Goal: Information Seeking & Learning: Check status

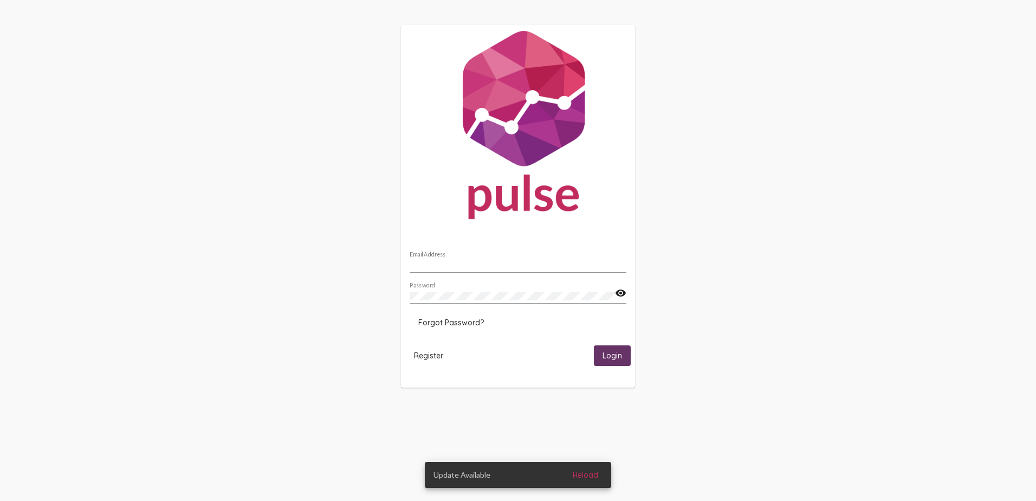
type input "[PERSON_NAME][EMAIL_ADDRESS][PERSON_NAME][DOMAIN_NAME]"
drag, startPoint x: 634, startPoint y: 353, endPoint x: 622, endPoint y: 355, distance: 12.6
click at [622, 355] on mat-card "[PERSON_NAME][EMAIL_ADDRESS][PERSON_NAME][DOMAIN_NAME] Email Address Password v…" at bounding box center [518, 206] width 234 height 362
click at [622, 355] on span "Login" at bounding box center [613, 356] width 20 height 10
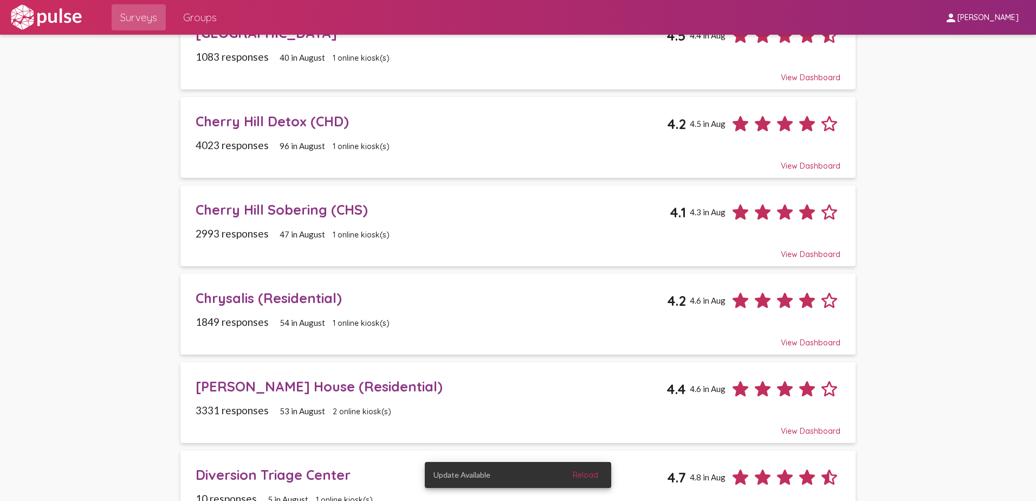
scroll to position [108, 0]
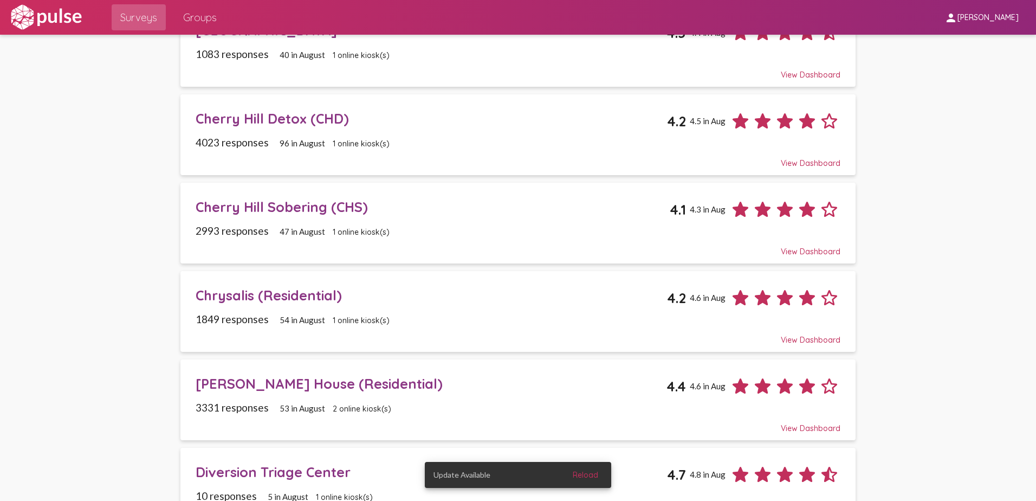
click at [264, 387] on div "[PERSON_NAME] House (Residential)" at bounding box center [431, 383] width 471 height 17
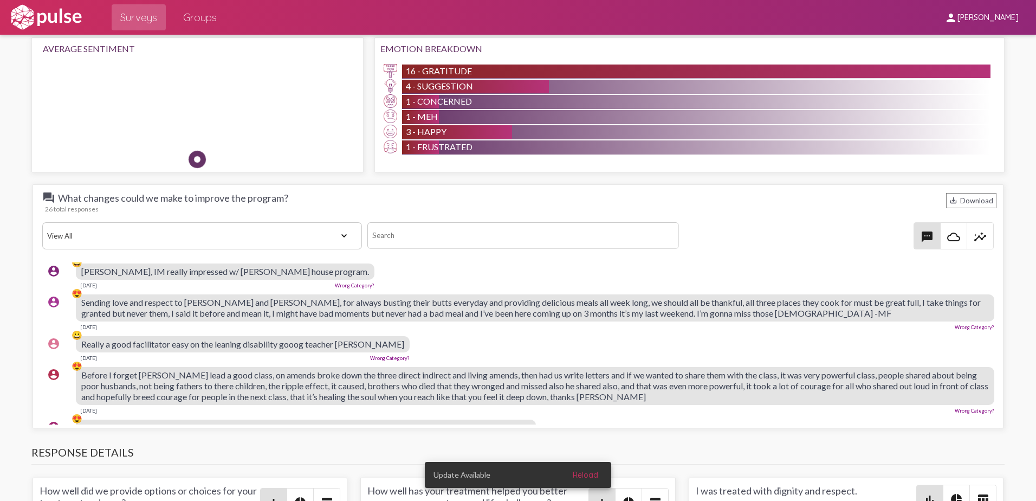
scroll to position [108, 0]
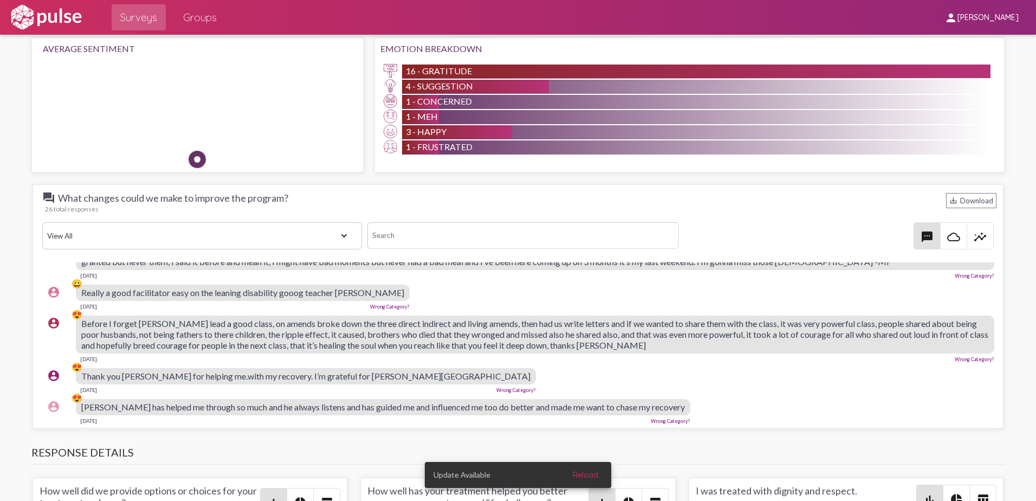
click at [587, 477] on span "Reload" at bounding box center [585, 475] width 25 height 10
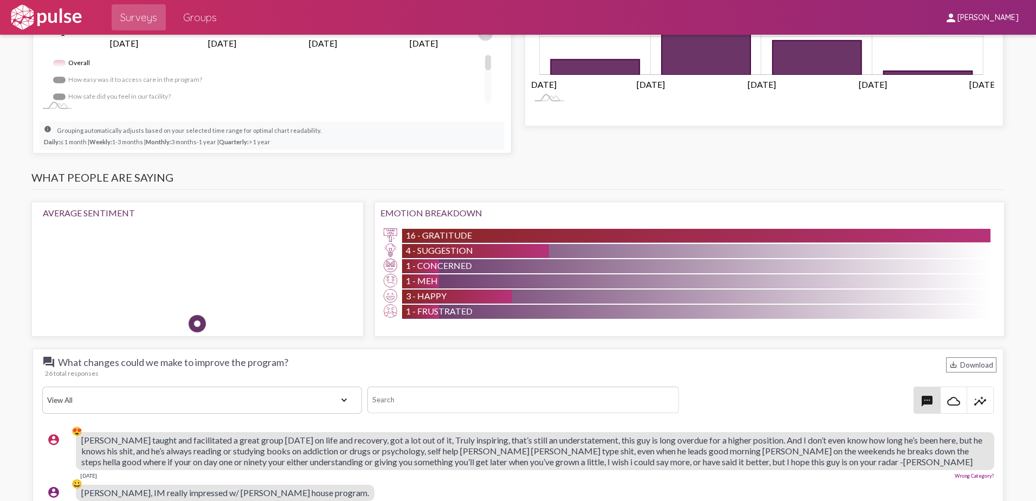
scroll to position [975, 0]
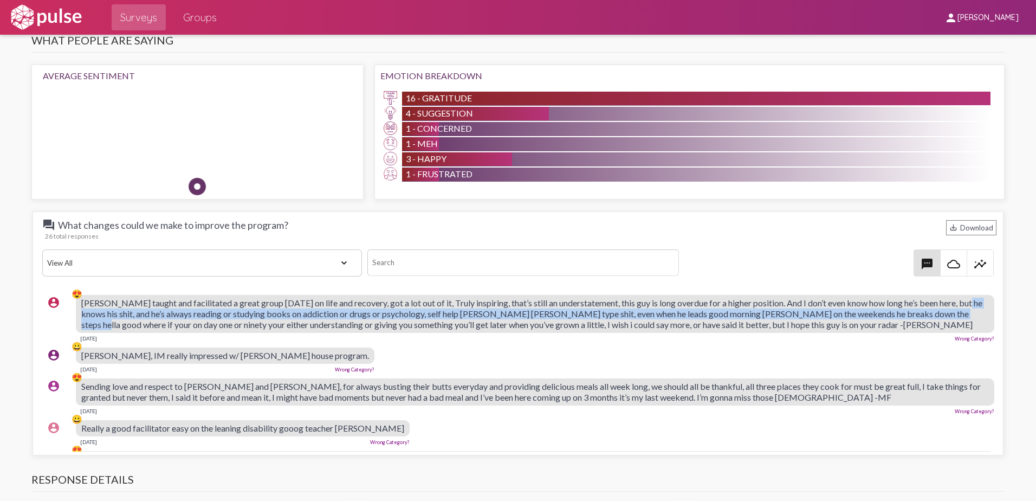
drag, startPoint x: 991, startPoint y: 308, endPoint x: 986, endPoint y: 290, distance: 18.7
click at [986, 290] on div "question_answer What changes could we make to improve the program? save_alt Dow…" at bounding box center [518, 333] width 971 height 244
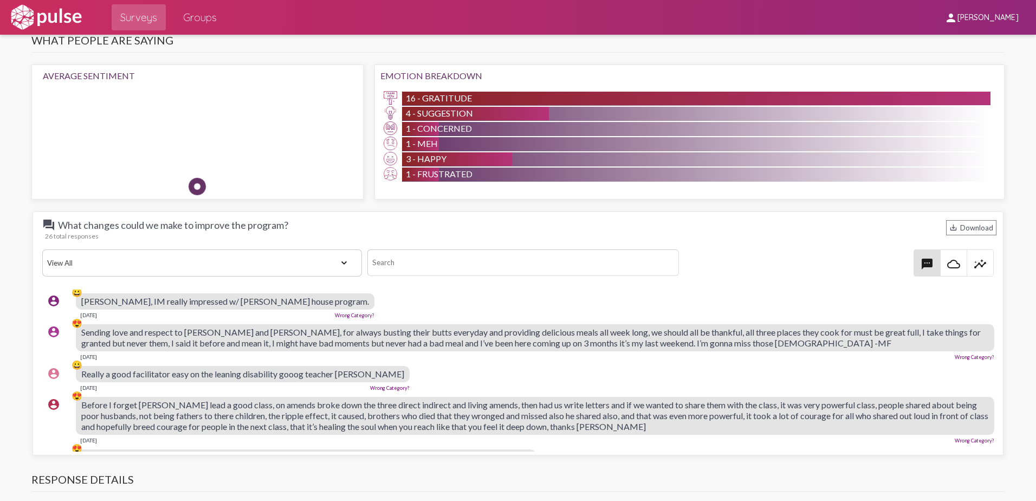
scroll to position [0, 0]
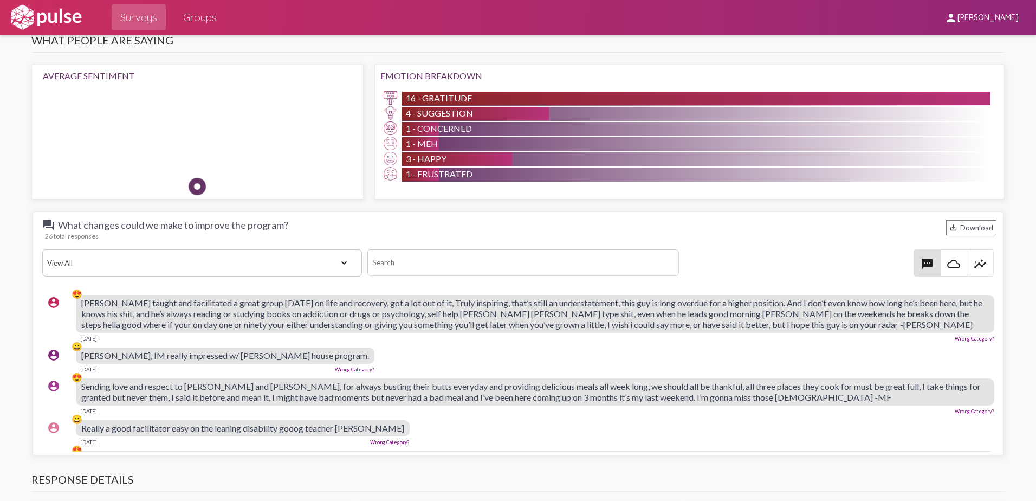
click at [506, 344] on div "account_circle 😀 [PERSON_NAME], IM really impressed w/ [PERSON_NAME] house prog…" at bounding box center [520, 359] width 957 height 35
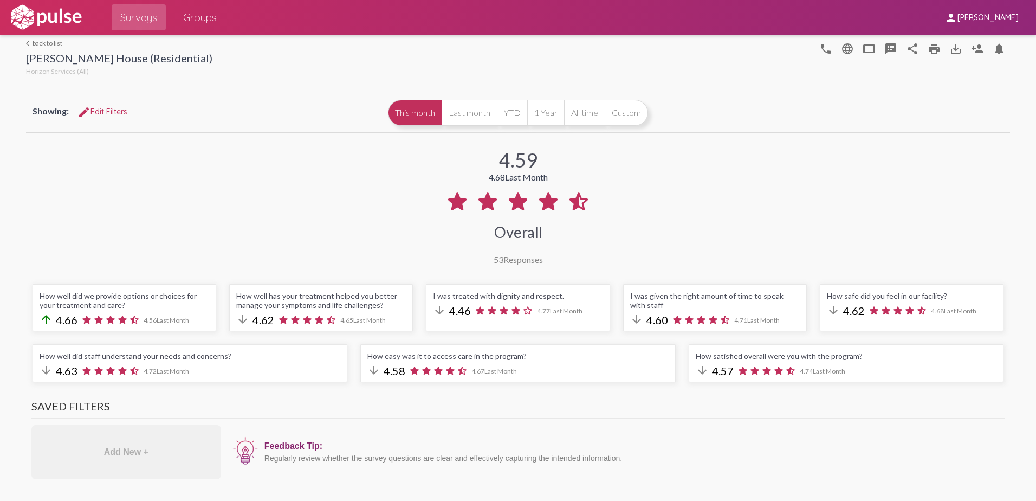
click at [61, 16] on img at bounding box center [46, 17] width 75 height 27
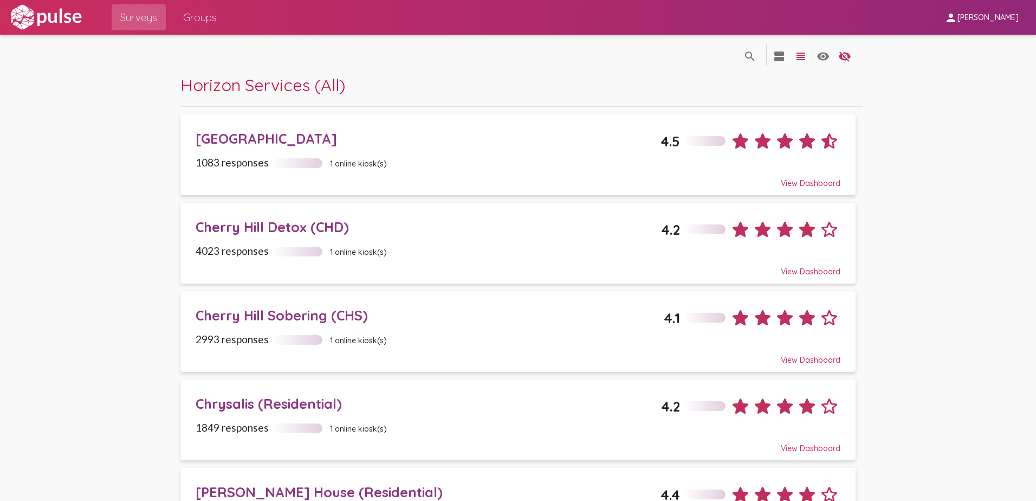
click at [276, 234] on div "Cherry Hill Detox (CHD)" at bounding box center [429, 226] width 466 height 17
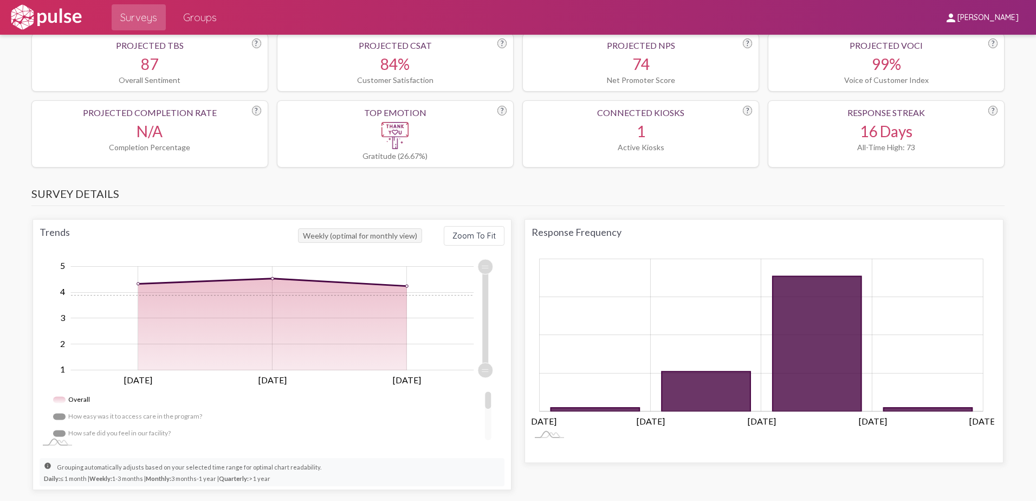
scroll to position [488, 0]
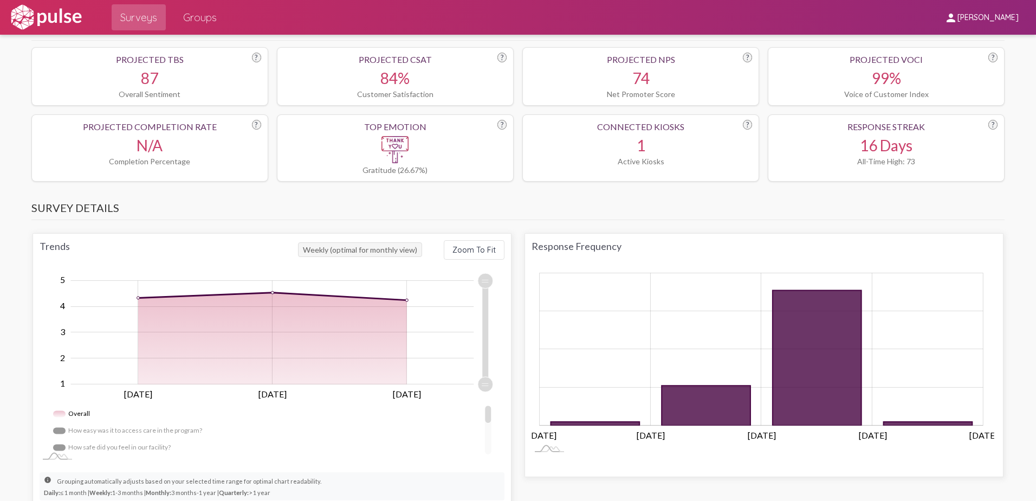
click at [34, 4] on img at bounding box center [46, 17] width 75 height 27
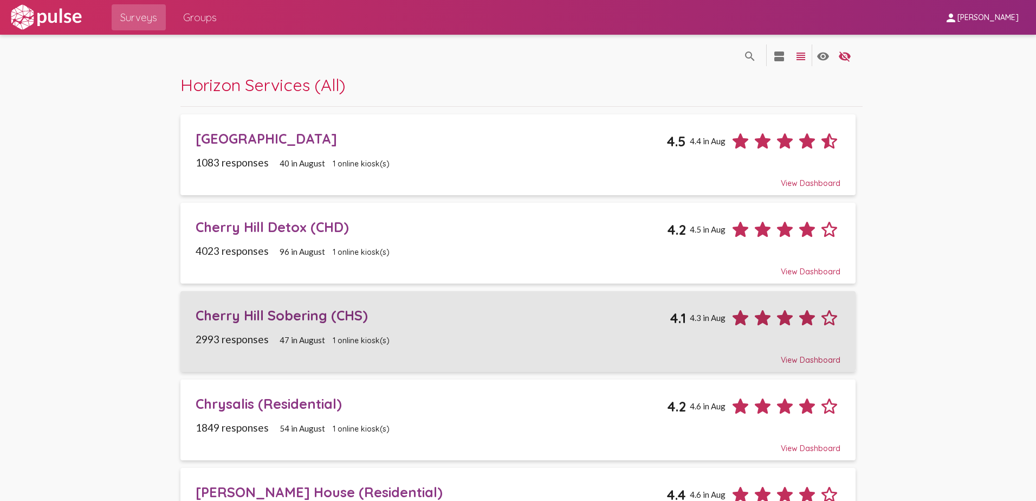
click at [283, 307] on div "Cherry Hill Sobering (CHS)" at bounding box center [433, 315] width 475 height 17
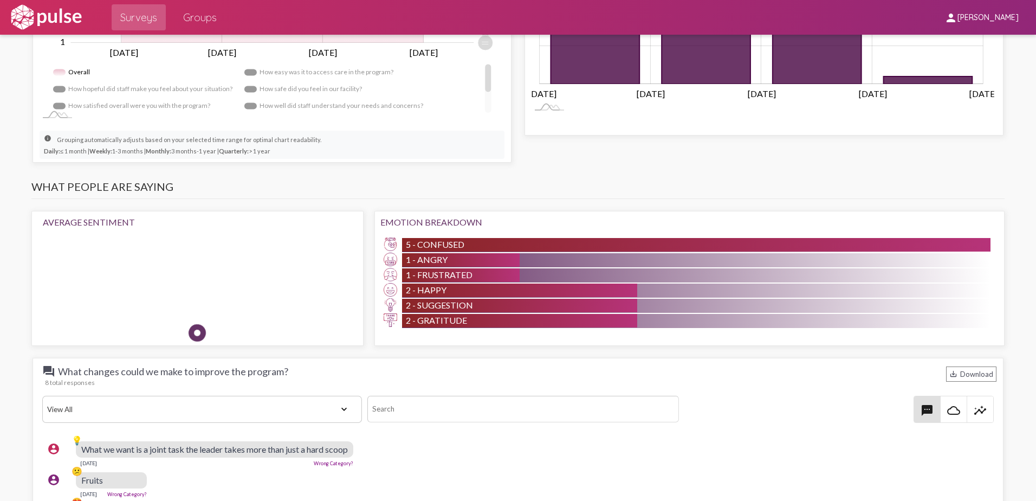
scroll to position [813, 0]
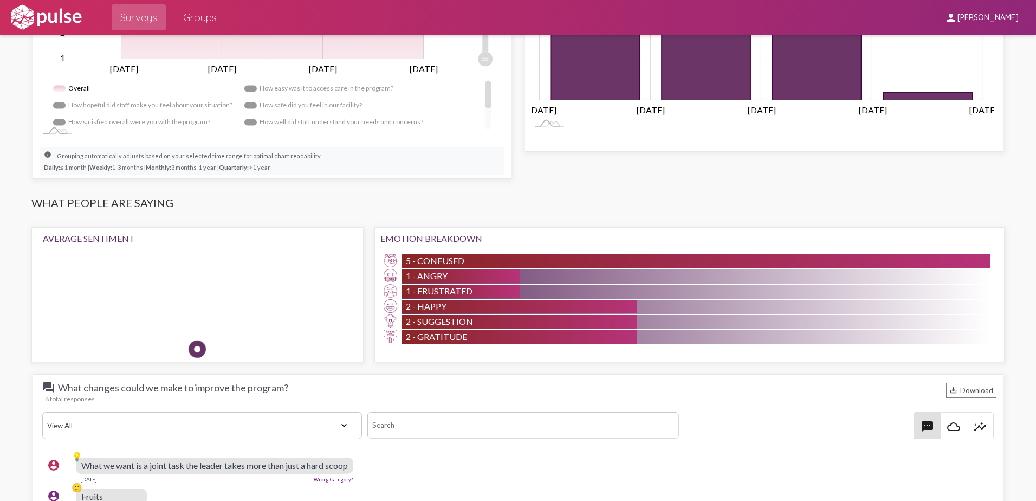
click at [22, 16] on img at bounding box center [46, 17] width 75 height 27
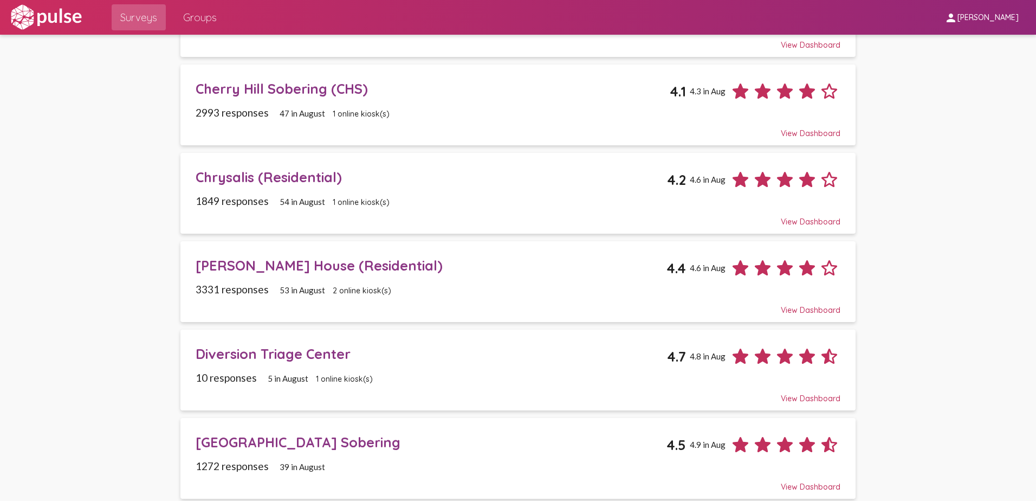
scroll to position [271, 0]
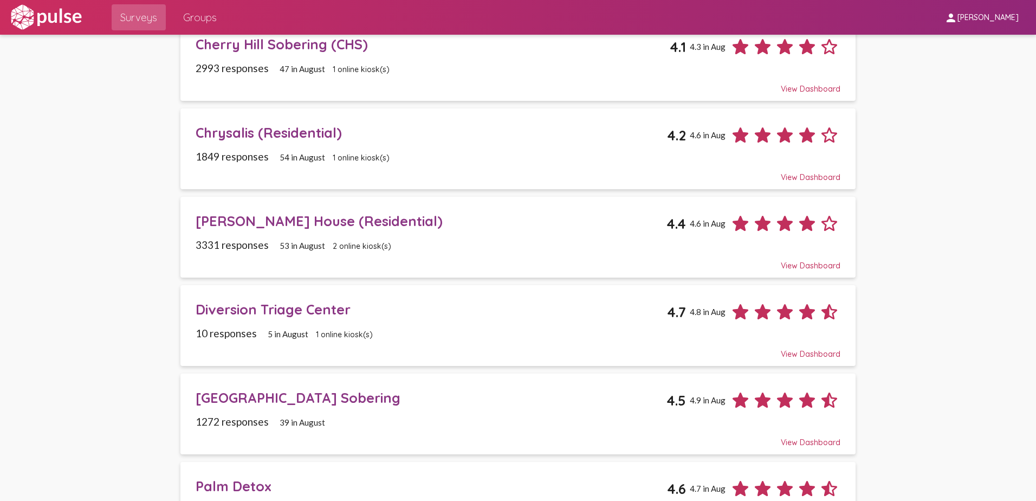
click at [208, 134] on div "Chrysalis (Residential)" at bounding box center [432, 132] width 472 height 17
